Goal: Download file/media

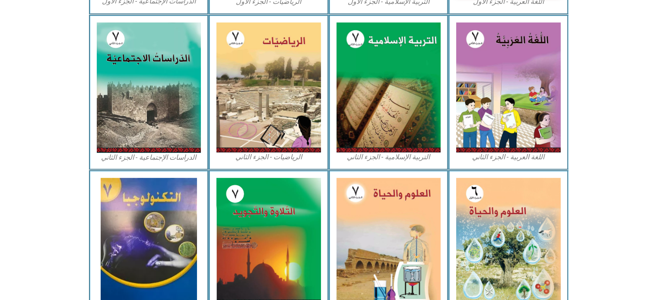
scroll to position [415, 0]
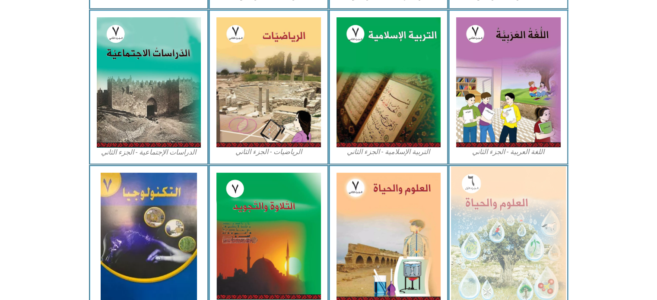
click at [510, 229] on img at bounding box center [508, 236] width 115 height 140
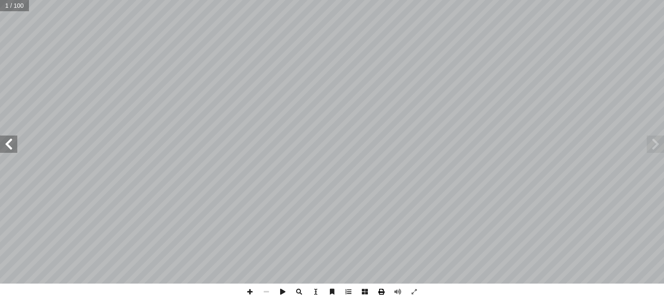
click at [381, 293] on span at bounding box center [381, 292] width 16 height 16
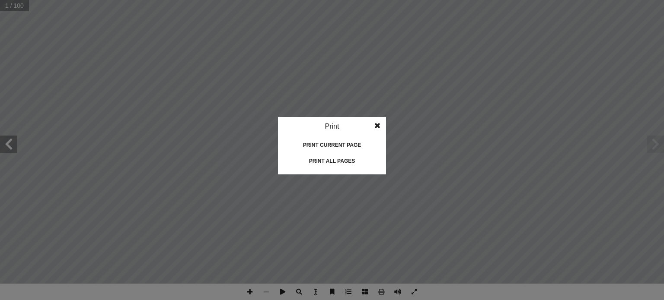
click at [334, 160] on div "Print all pages" at bounding box center [332, 161] width 86 height 14
